Goal: Book appointment/travel/reservation

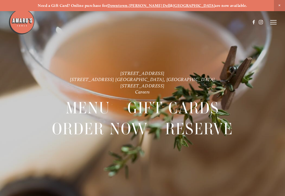
scroll to position [-1, 0]
click at [18, 194] on div at bounding box center [142, 98] width 285 height 196
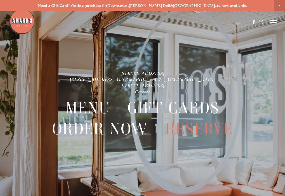
click at [215, 132] on span "Reserve" at bounding box center [199, 128] width 68 height 21
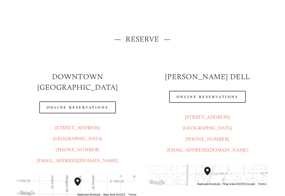
scroll to position [35, 0]
click at [239, 97] on link "Online Reservations" at bounding box center [207, 96] width 77 height 12
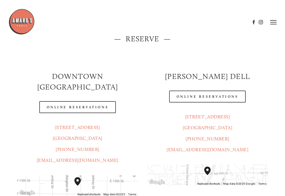
scroll to position [35, 0]
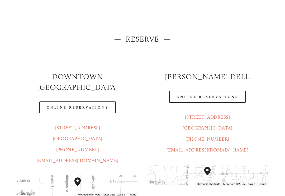
click at [97, 101] on link "Online Reservations" at bounding box center [77, 107] width 77 height 12
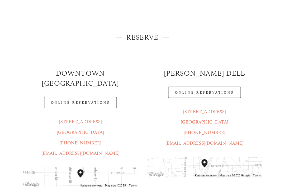
scroll to position [26, 0]
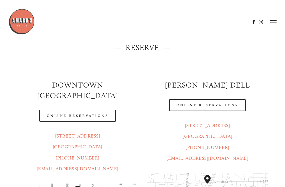
click at [64, 110] on link "Online Reservations" at bounding box center [77, 116] width 77 height 12
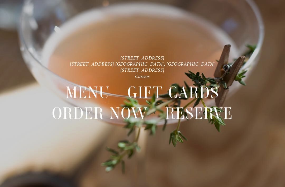
scroll to position [11, 0]
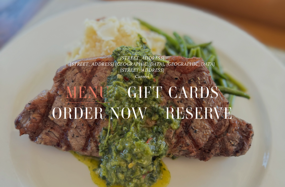
click at [85, 91] on span "Menu" at bounding box center [88, 92] width 45 height 21
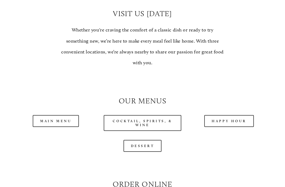
scroll to position [383, 0]
click at [241, 115] on link "Happy Hour" at bounding box center [230, 121] width 50 height 12
